Goal: Transaction & Acquisition: Book appointment/travel/reservation

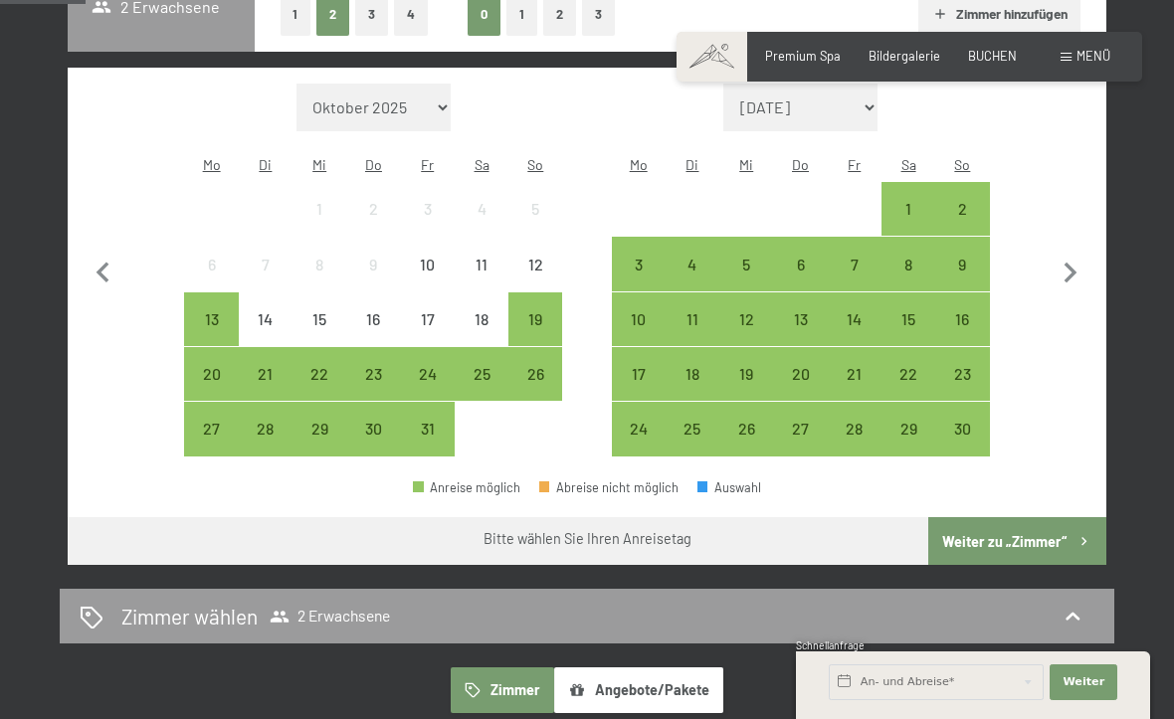
scroll to position [511, 0]
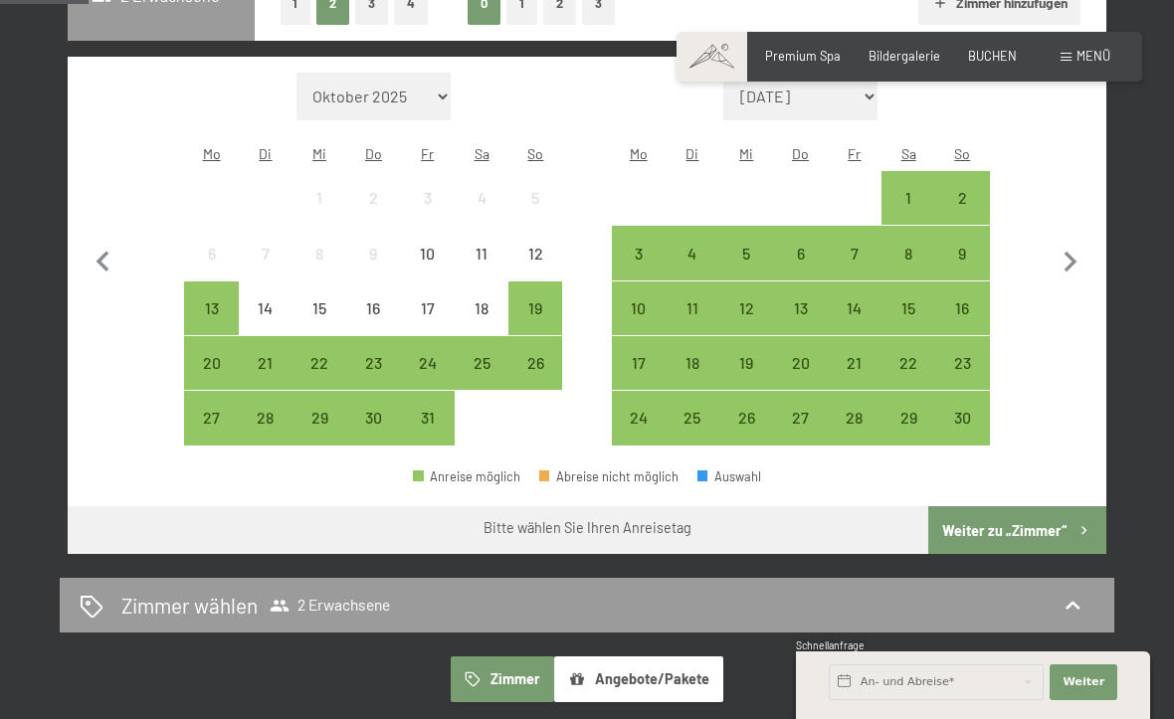
click at [1067, 242] on icon "button" at bounding box center [1070, 263] width 42 height 42
select select "[DATE]"
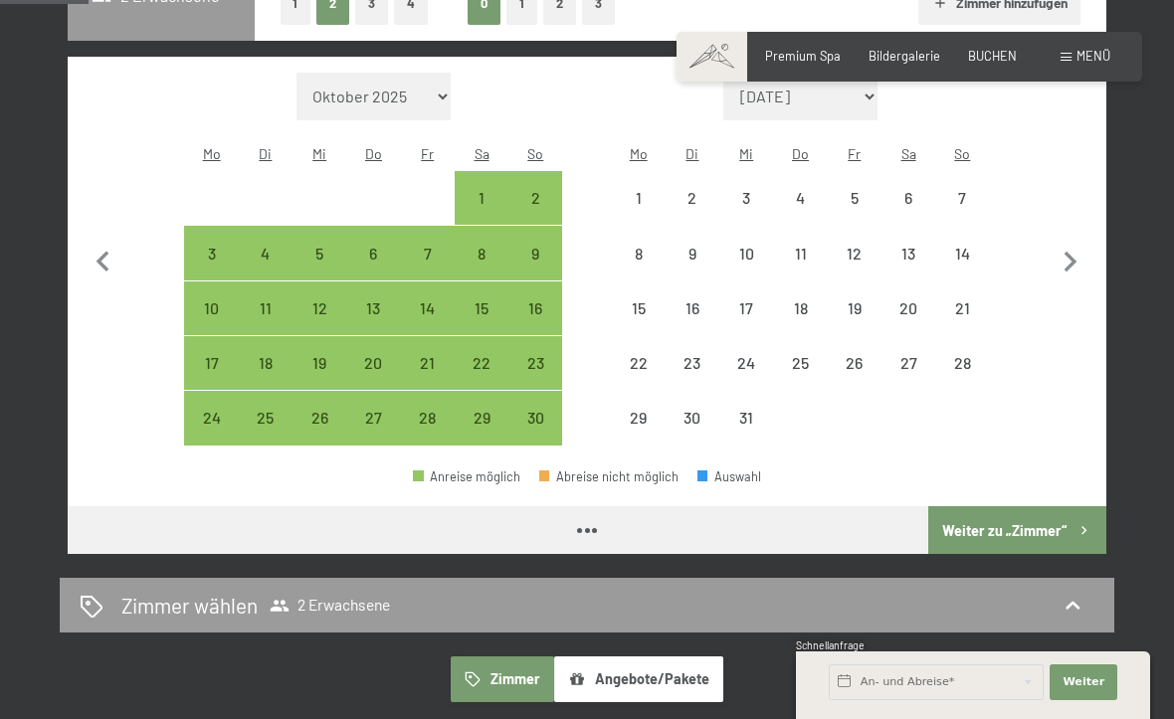
click at [1071, 255] on icon "button" at bounding box center [1070, 263] width 42 height 42
select select "[DATE]"
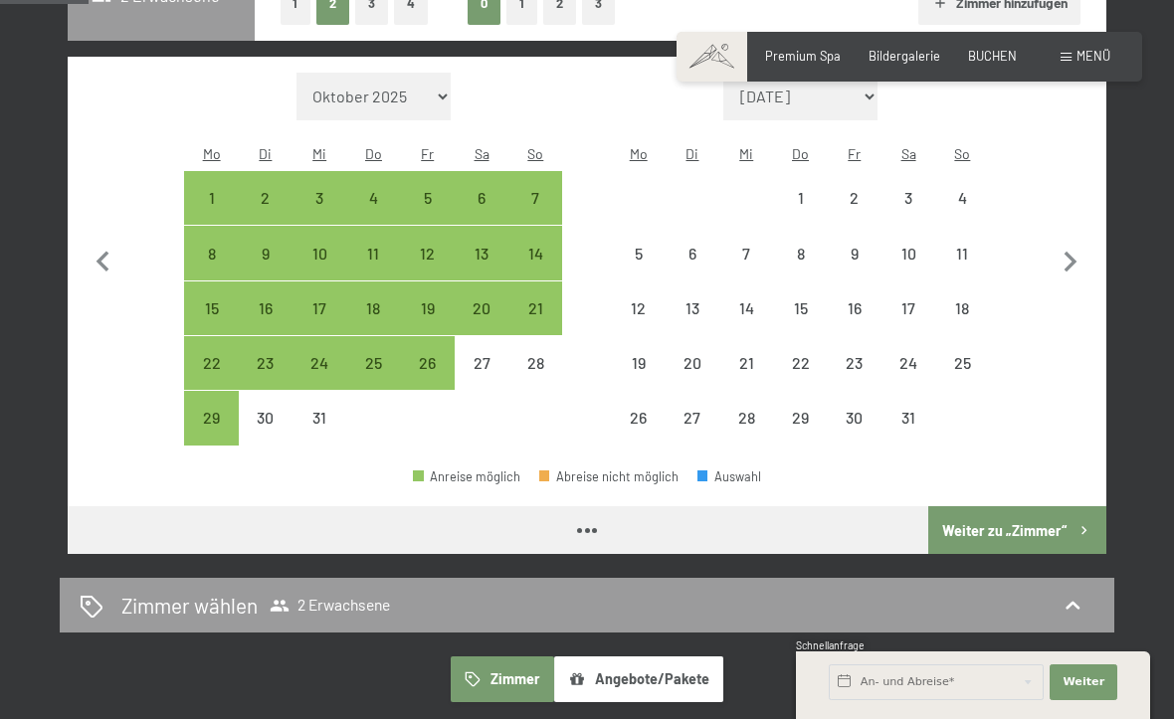
click at [1060, 242] on icon "button" at bounding box center [1070, 263] width 42 height 42
select select "[DATE]"
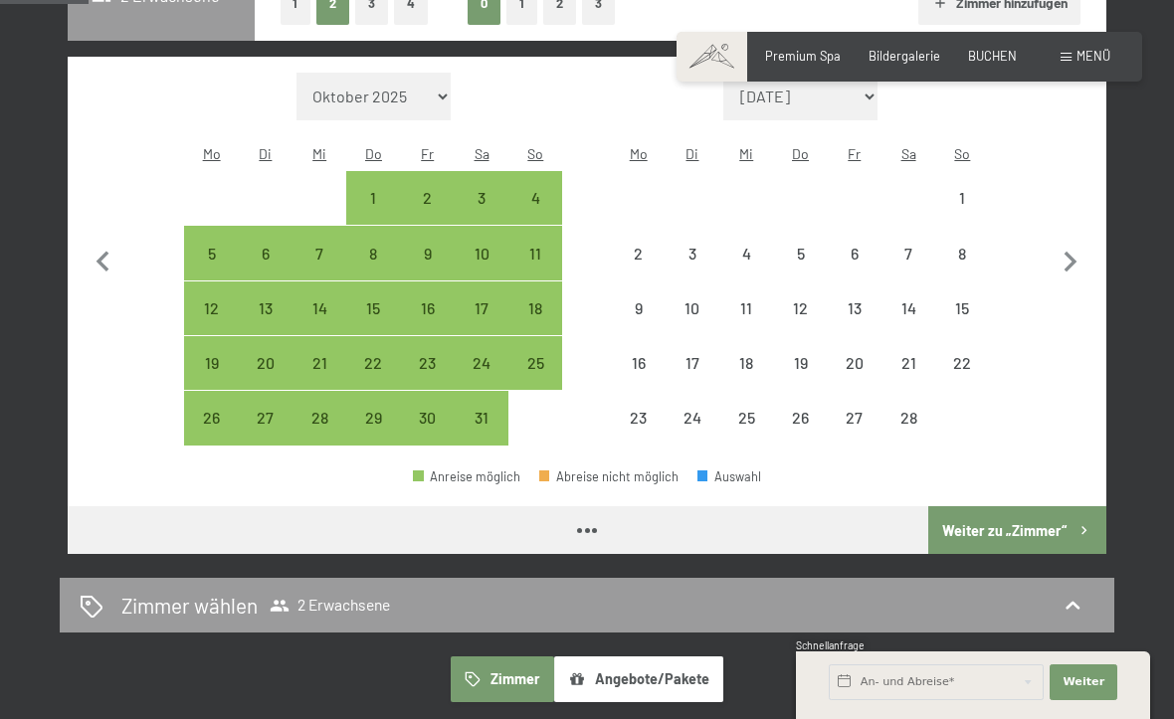
select select "[DATE]"
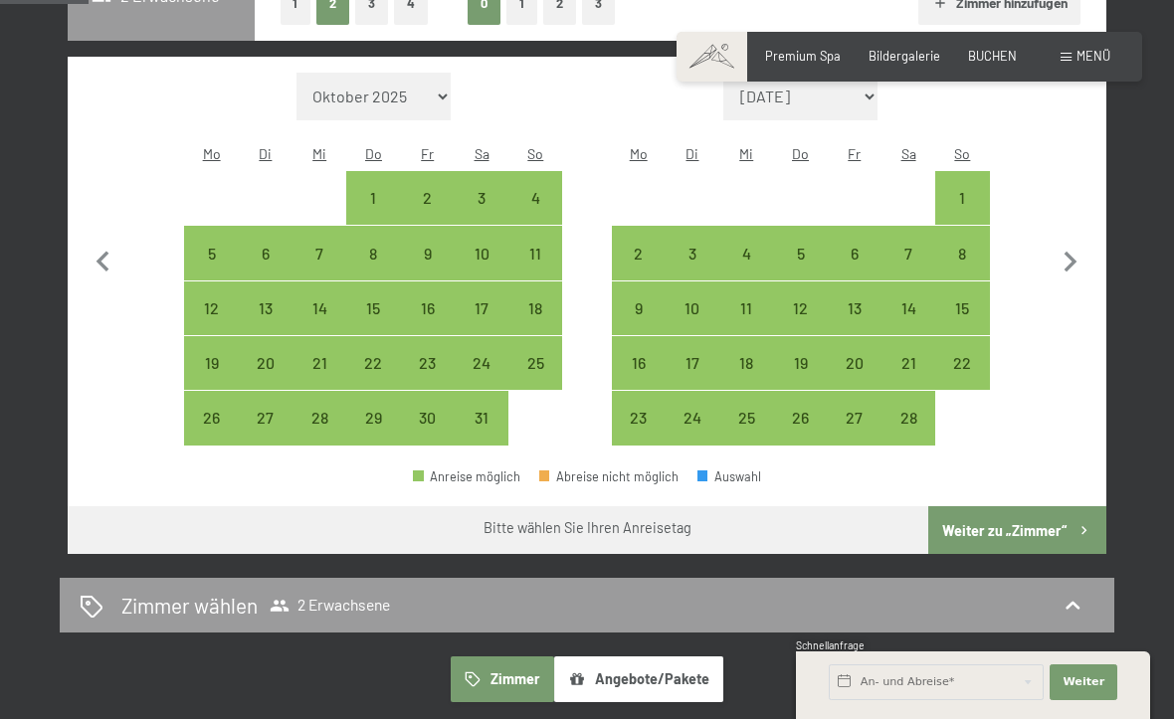
click at [962, 246] on div "8" at bounding box center [962, 271] width 50 height 50
select select "[DATE]"
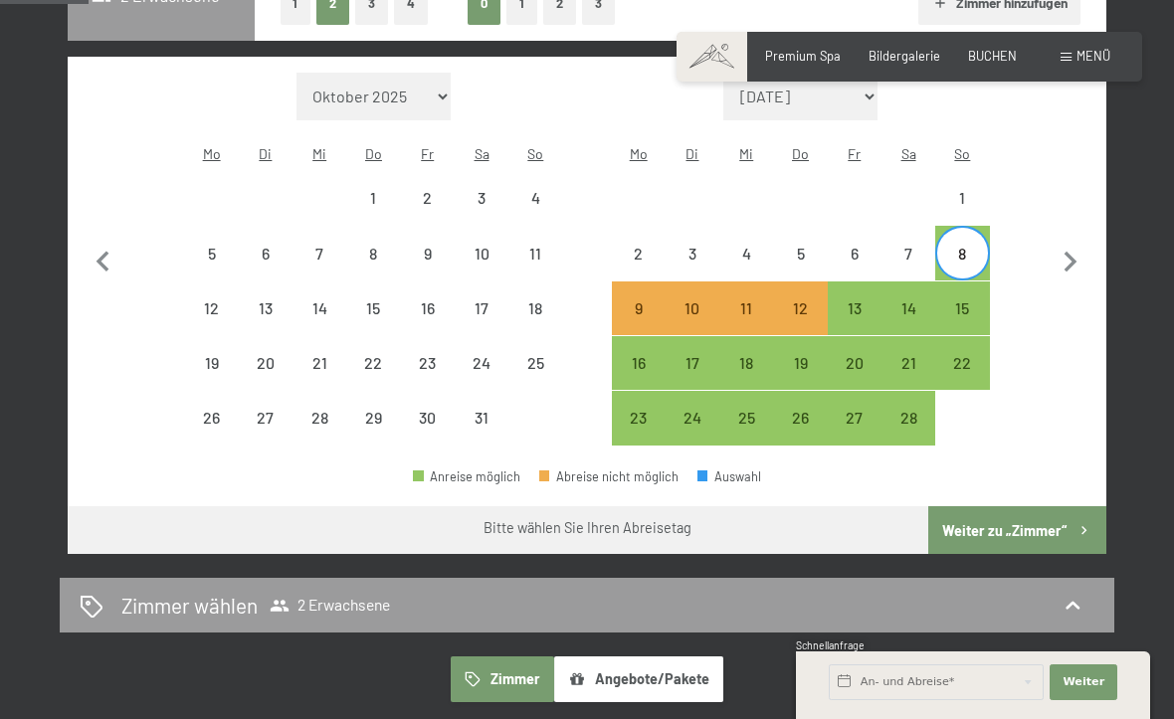
click at [971, 355] on div "22" at bounding box center [962, 380] width 50 height 50
select select "[DATE]"
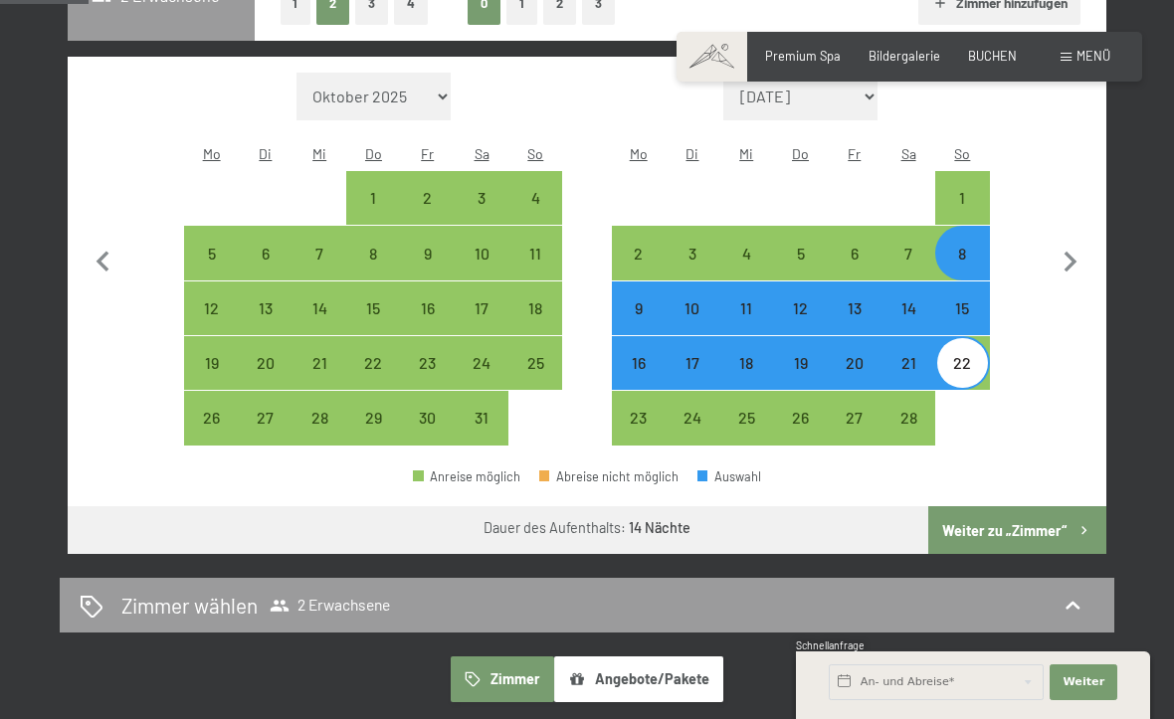
click at [1030, 506] on button "Weiter zu „Zimmer“" at bounding box center [1017, 530] width 178 height 48
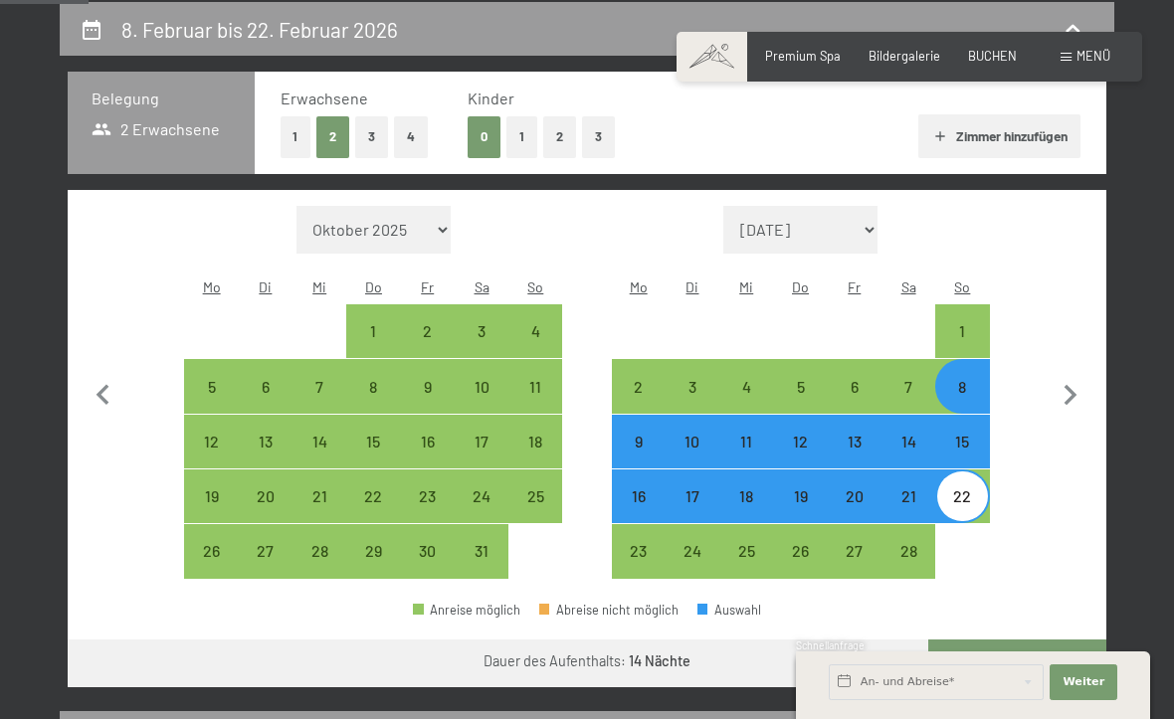
select select "[DATE]"
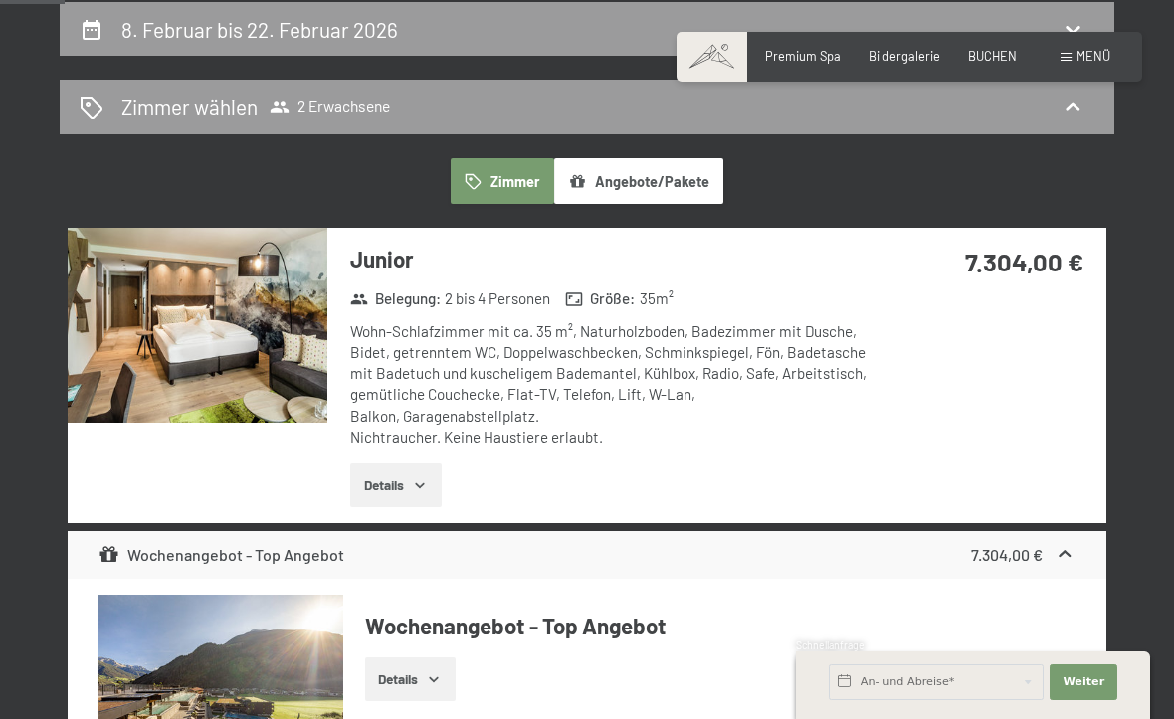
click at [1014, 369] on div "Junior Belegung : 2 bis 4 Personen Größe : 35 m² Wohn-Schlafzimmer mit ca. 35 m…" at bounding box center [587, 375] width 1038 height 295
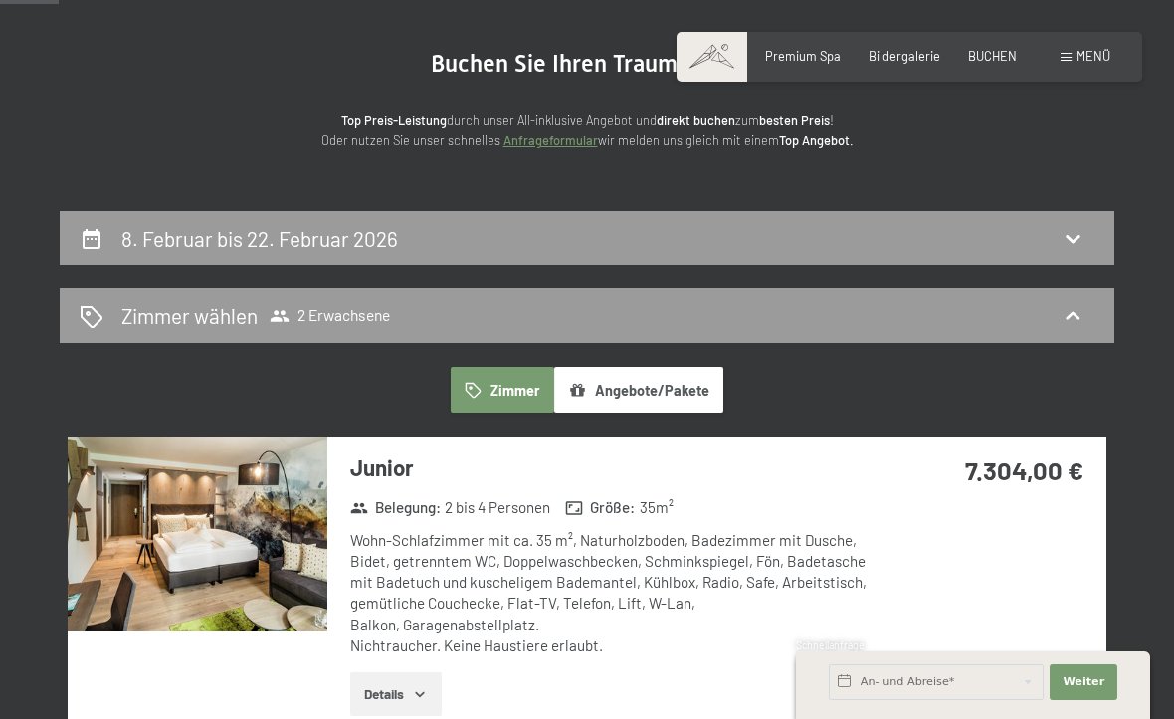
scroll to position [0, 0]
